Goal: Use online tool/utility: Use online tool/utility

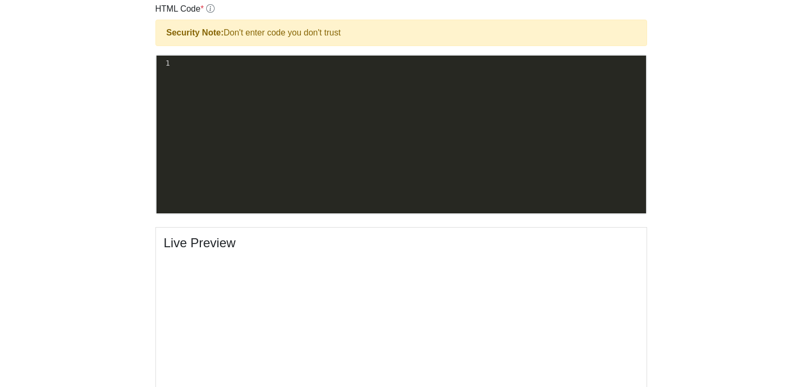
scroll to position [336, 0]
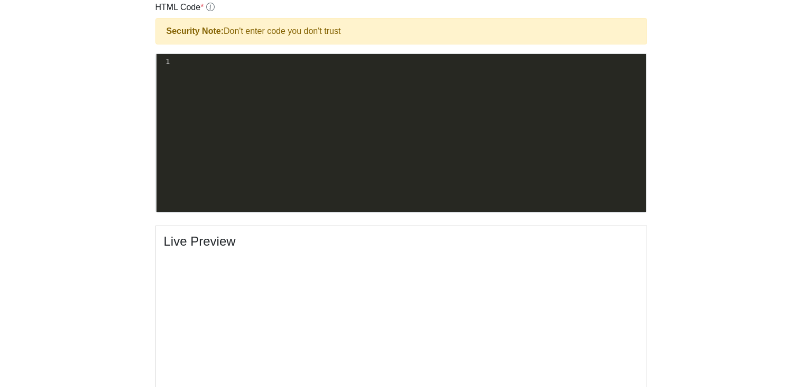
click at [177, 58] on pre "​" at bounding box center [409, 61] width 474 height 11
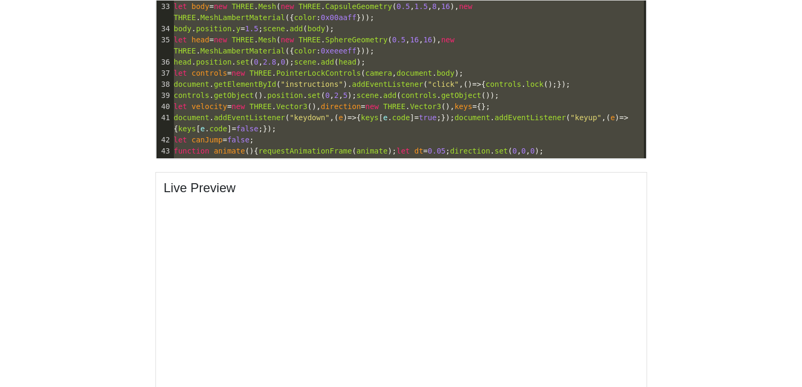
scroll to position [68, 0]
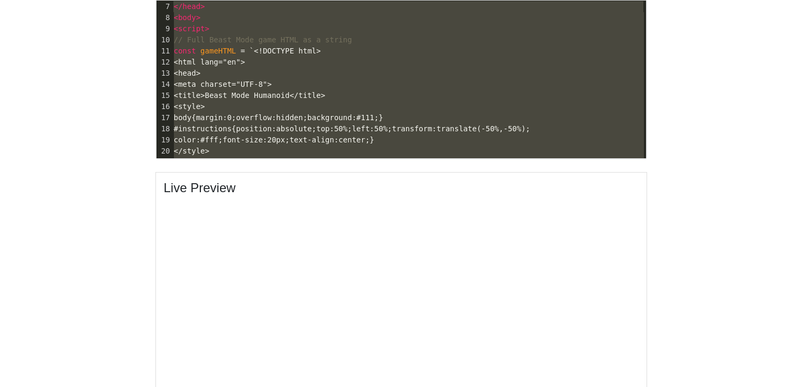
type textarea "<!DOCTYPE html> <html lang="en"> <head> <meta charset="UTF-8"> <title>Beast Mod…"
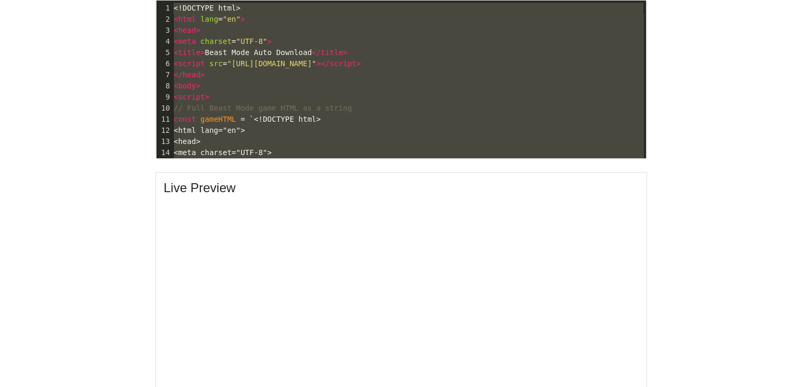
drag, startPoint x: 240, startPoint y: 31, endPoint x: 151, endPoint y: -63, distance: 129.4
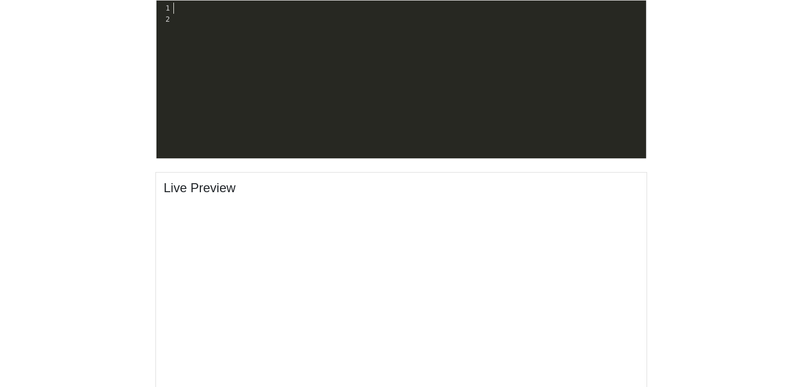
click at [186, 25] on div "x 2 </ html > 1 ​ 2 ​" at bounding box center [409, 14] width 474 height 26
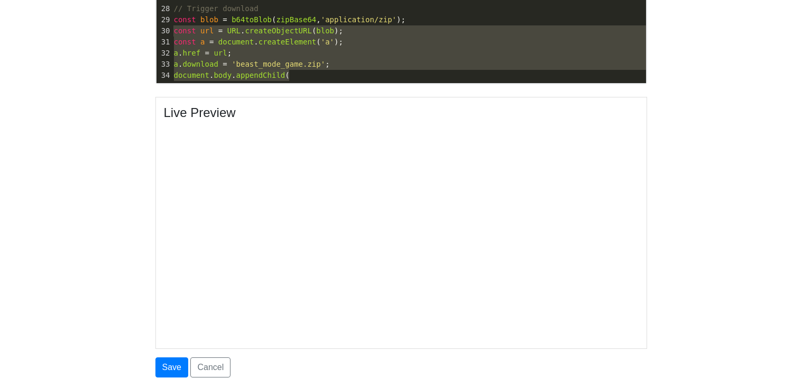
scroll to position [390, 0]
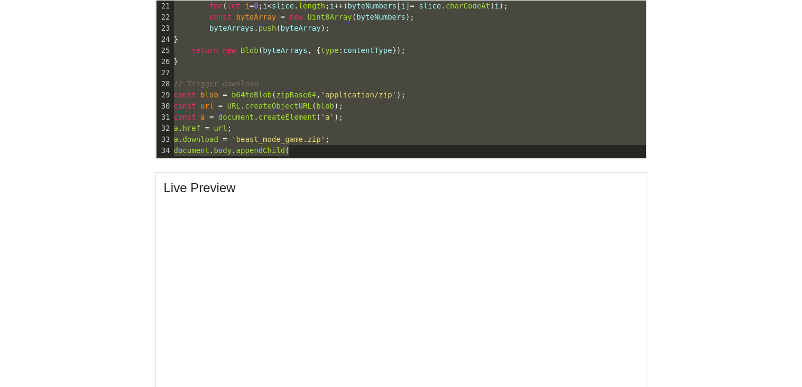
type textarea "<!DOCTYPE html> <html lang="en"> <head> <meta charset="UTF-8"> <title>Beast Mod…"
drag, startPoint x: 296, startPoint y: 79, endPoint x: 167, endPoint y: -64, distance: 192.9
click at [167, 0] on html "CodeTester Assessment Tool Widget Contact Dashboard Logout Create New Site Site…" at bounding box center [401, 76] width 802 height 933
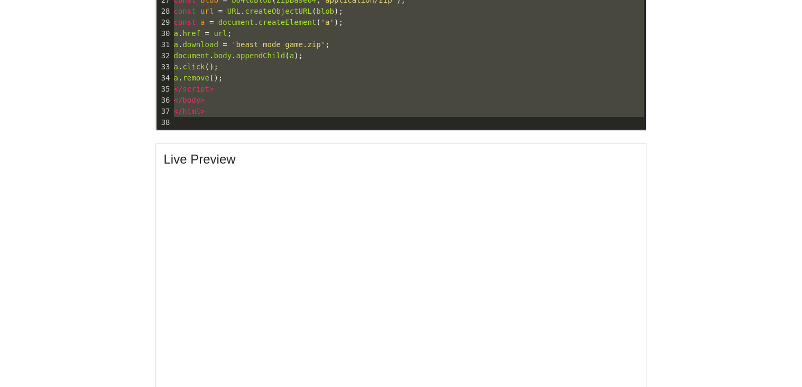
scroll to position [0, 0]
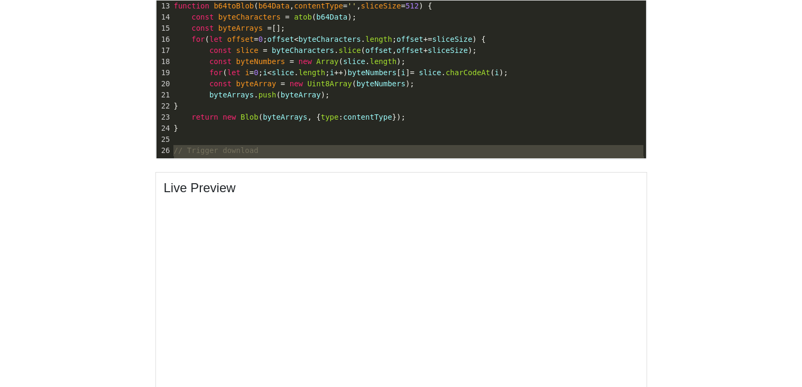
type textarea "<!DOCTYPE html> <html lang="en"> <head> <meta charset="UTF-8"> <title>Beast Mod…"
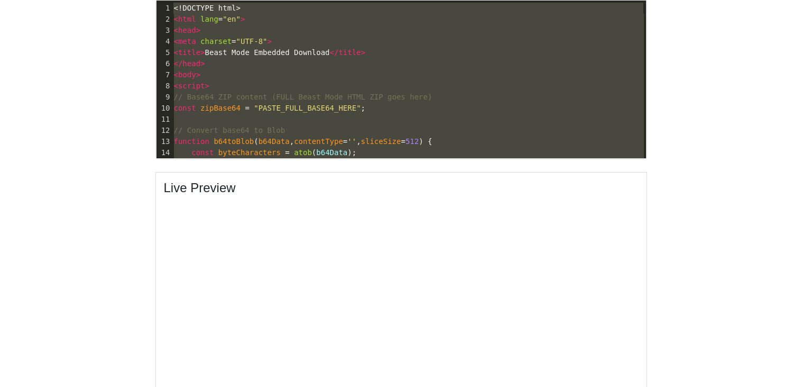
drag, startPoint x: 183, startPoint y: 122, endPoint x: 1, endPoint y: -64, distance: 259.9
click at [1, 0] on html "CodeTester Assessment Tool Widget Contact Dashboard Logout Create New Site Site…" at bounding box center [401, 76] width 802 height 933
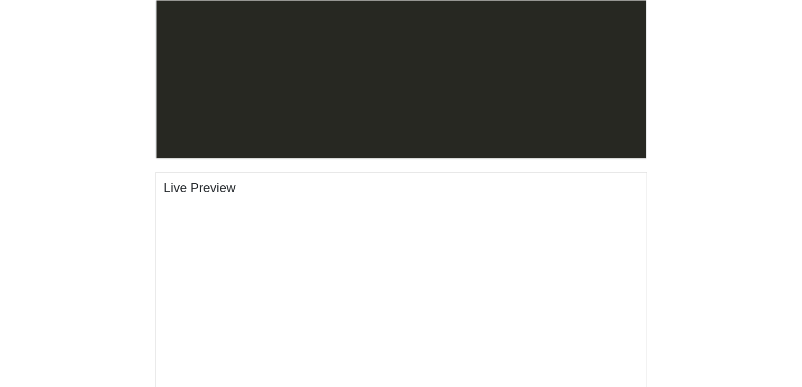
scroll to position [535, 0]
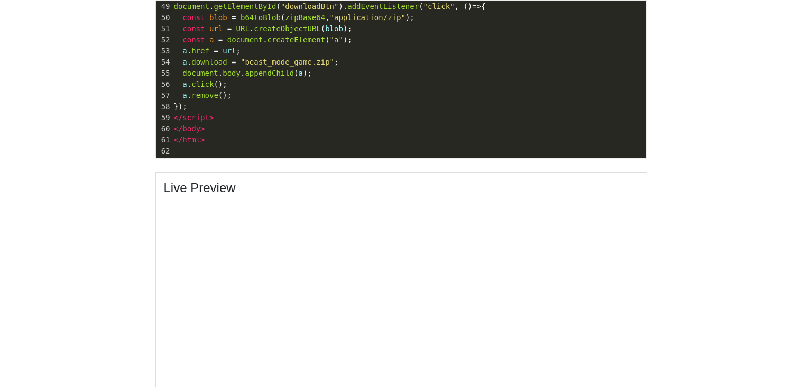
type textarea "</html>"
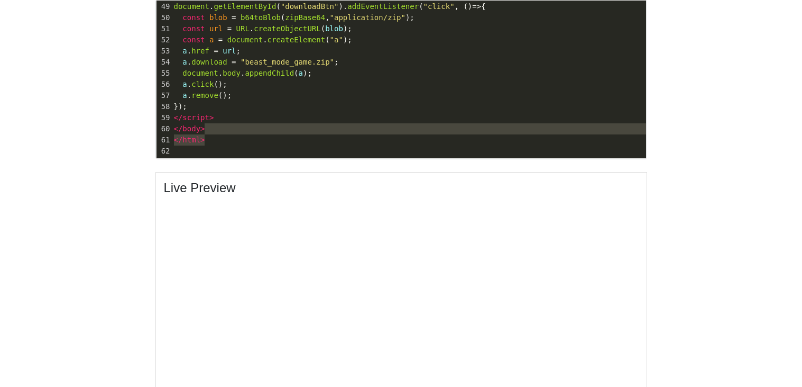
click at [240, 134] on pre "</ html >" at bounding box center [473, 139] width 603 height 11
click at [242, 147] on pre "​" at bounding box center [473, 150] width 603 height 11
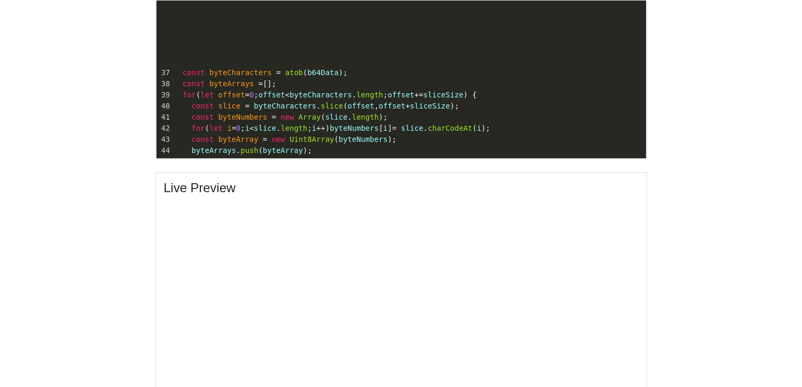
scroll to position [68, 0]
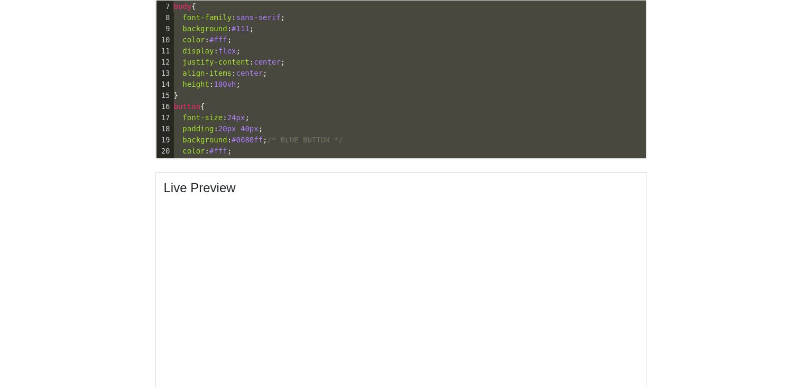
type textarea "<!DOCTYPE html> <html lang="en"> <head> <meta charset="UTF-8"> <title>Beast Mod…"
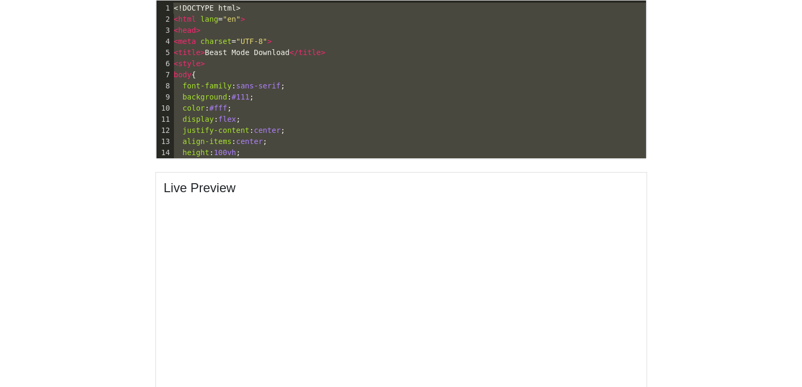
drag, startPoint x: 242, startPoint y: 147, endPoint x: 0, endPoint y: -64, distance: 321.3
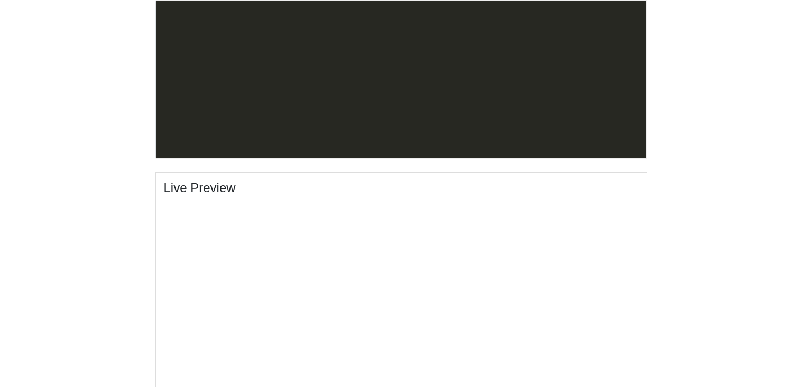
scroll to position [646, 0]
